Goal: Task Accomplishment & Management: Use online tool/utility

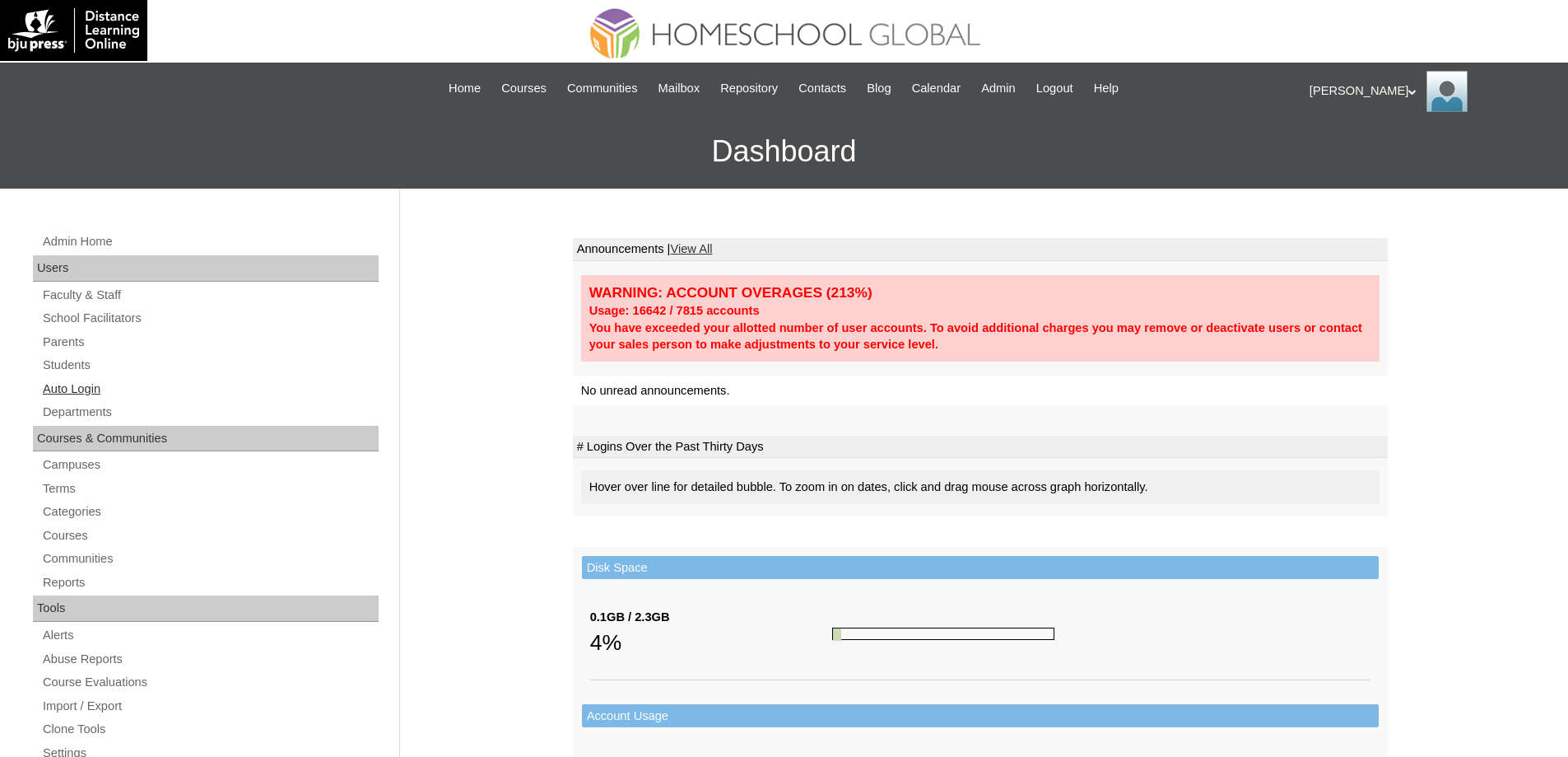
click at [143, 379] on link "Auto Login" at bounding box center [210, 388] width 338 height 21
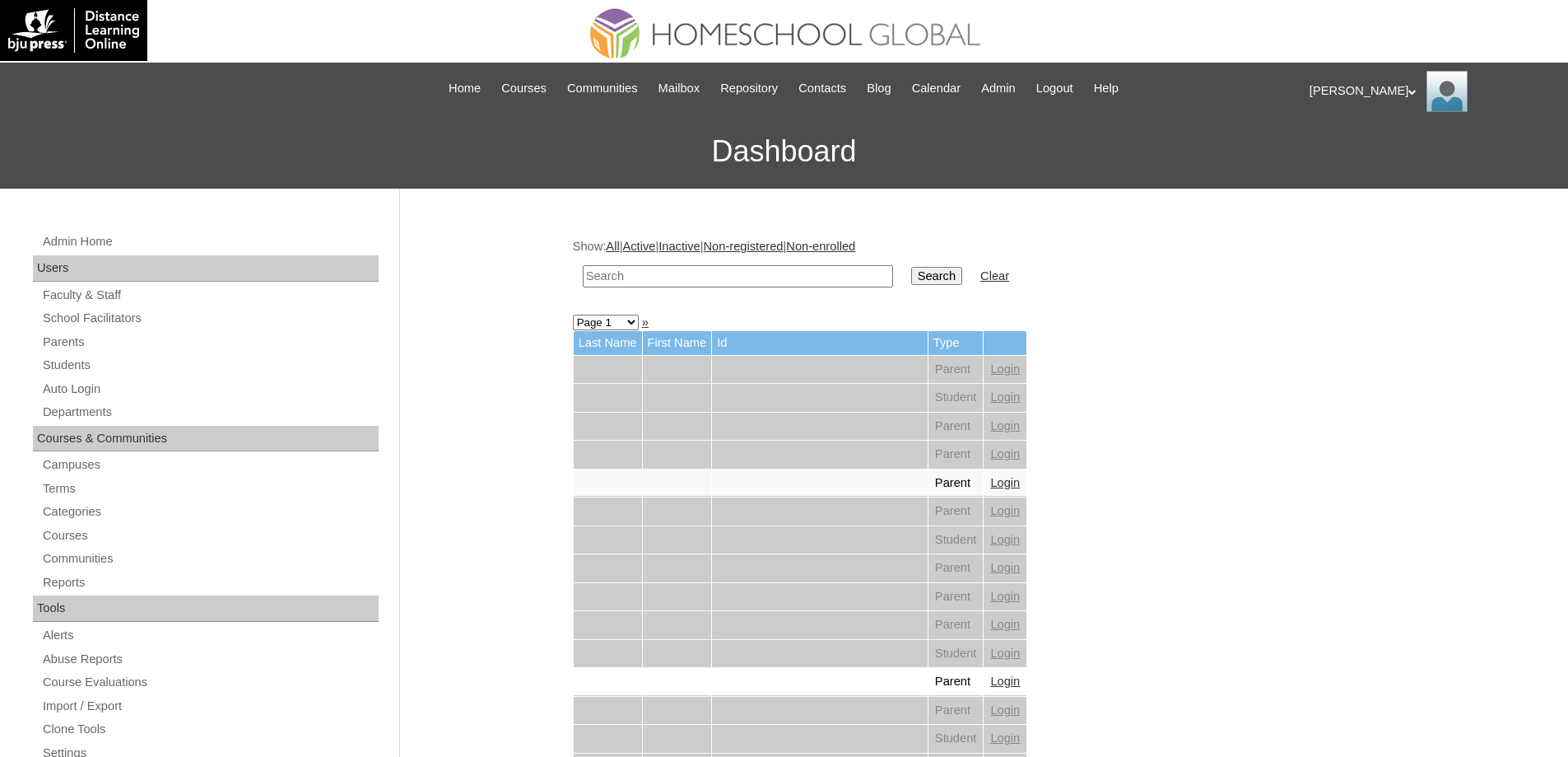
click at [739, 275] on input "text" at bounding box center [737, 276] width 310 height 22
paste input "Cocuaco"
type input "Cocuaco"
click at [948, 270] on input "Search" at bounding box center [937, 275] width 52 height 18
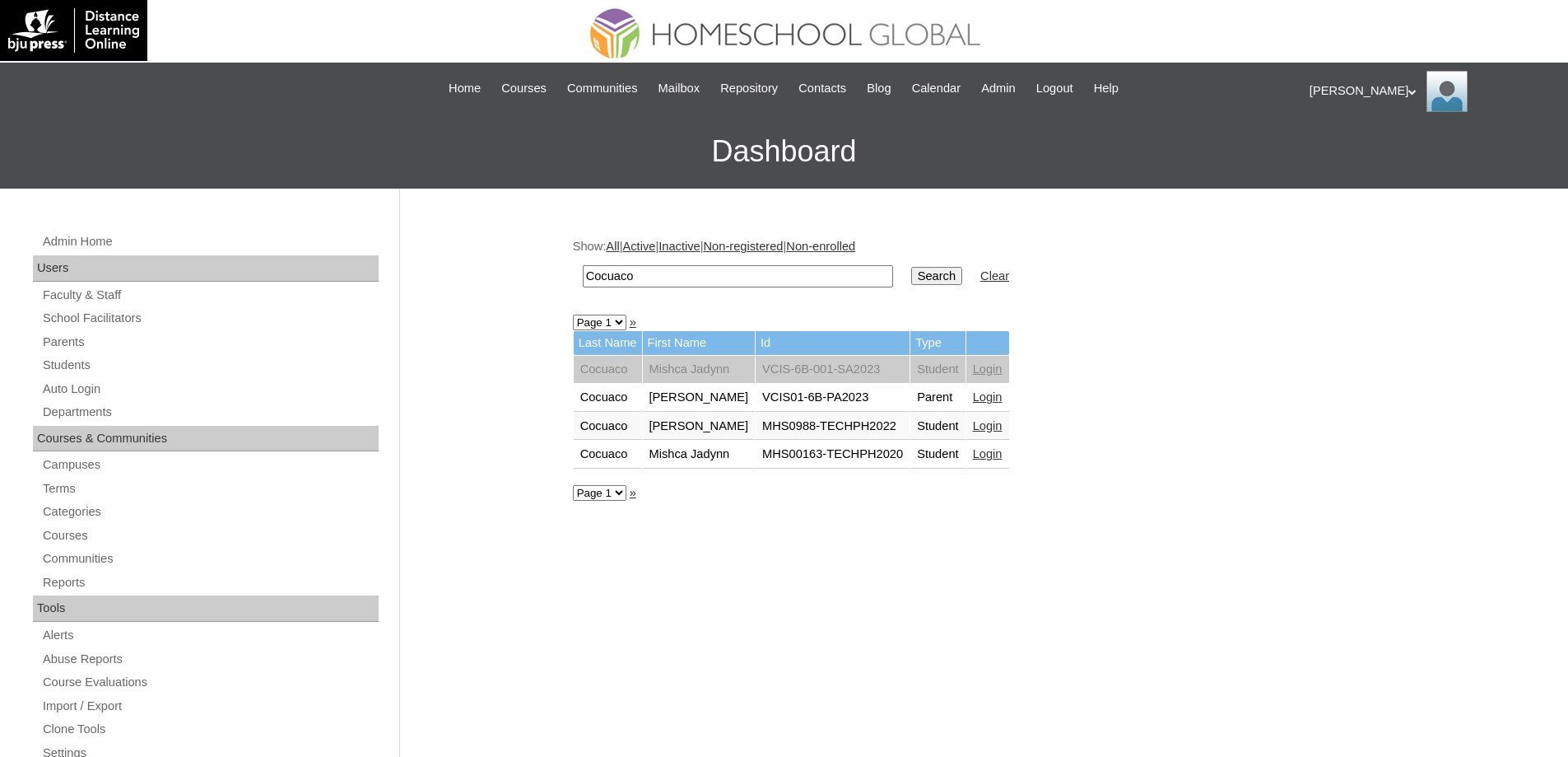
click at [1002, 432] on link "Login" at bounding box center [988, 425] width 30 height 13
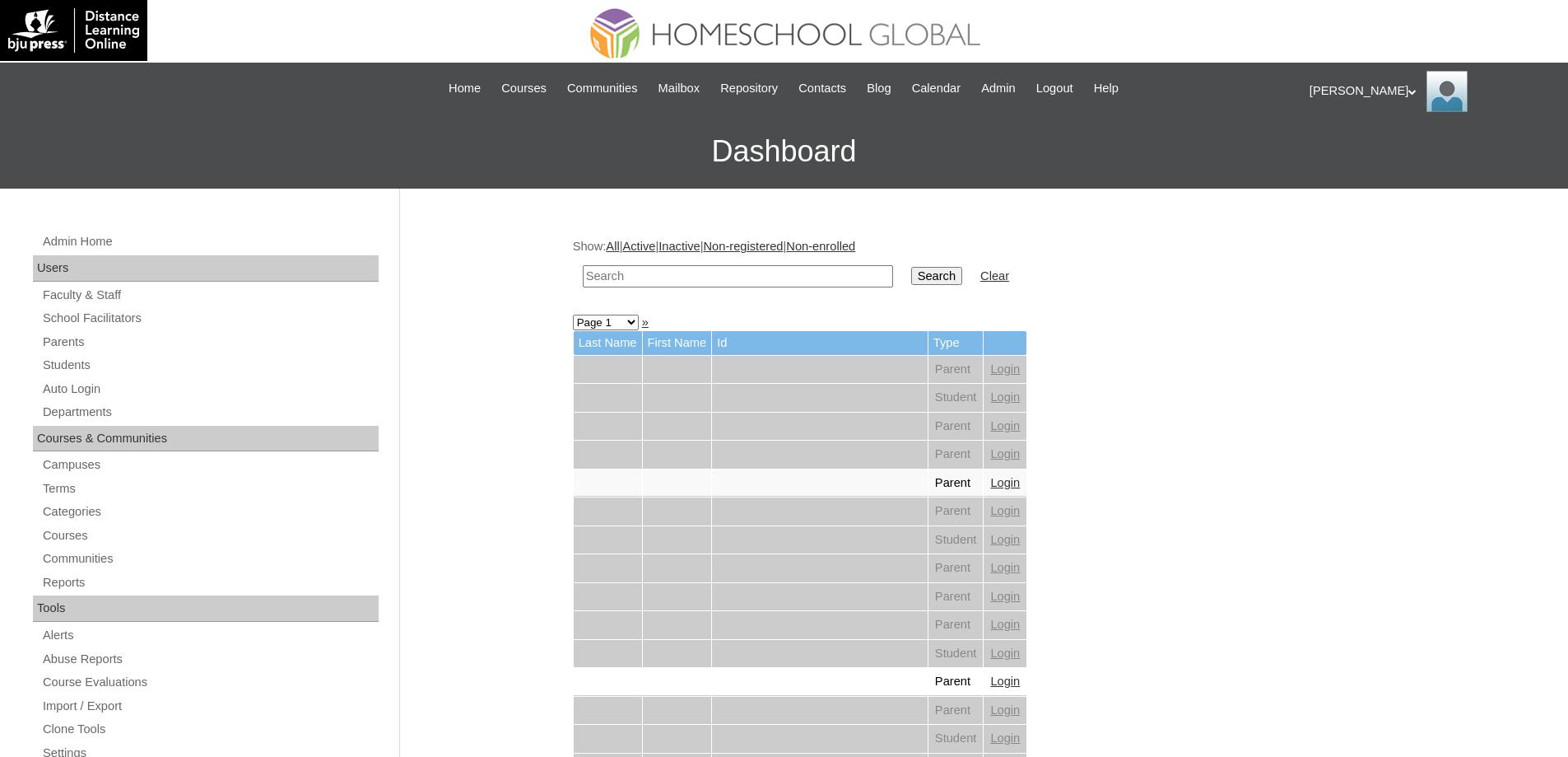
click at [693, 284] on input "text" at bounding box center [737, 276] width 310 height 22
paste input "Cocuaco"
type input "Cocuaco"
click at [948, 280] on input "Search" at bounding box center [937, 275] width 52 height 18
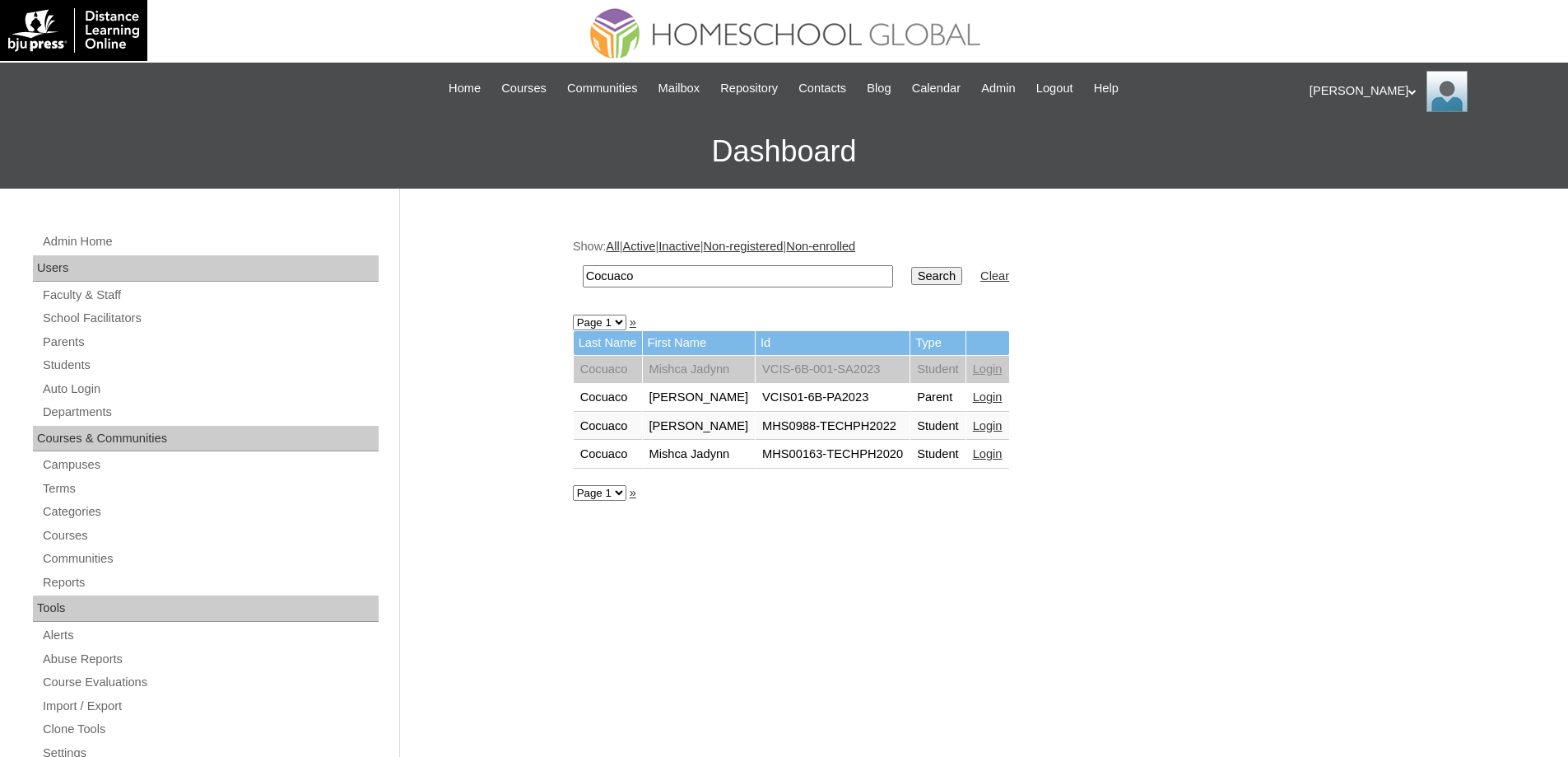
click at [1002, 425] on link "Login" at bounding box center [988, 425] width 30 height 13
